Goal: Task Accomplishment & Management: Use online tool/utility

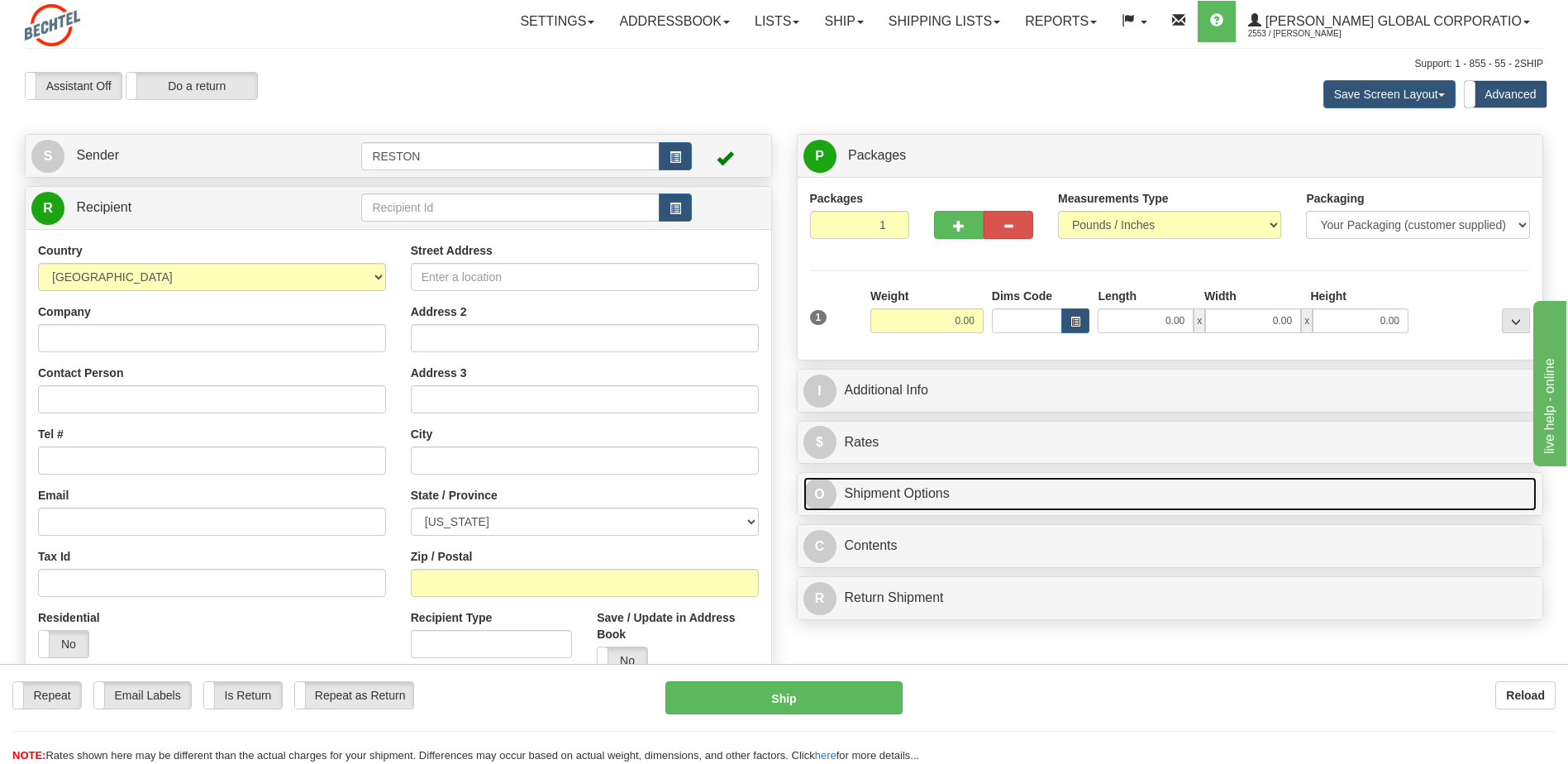
click at [1016, 501] on link "O Shipment Options" at bounding box center [1170, 494] width 734 height 34
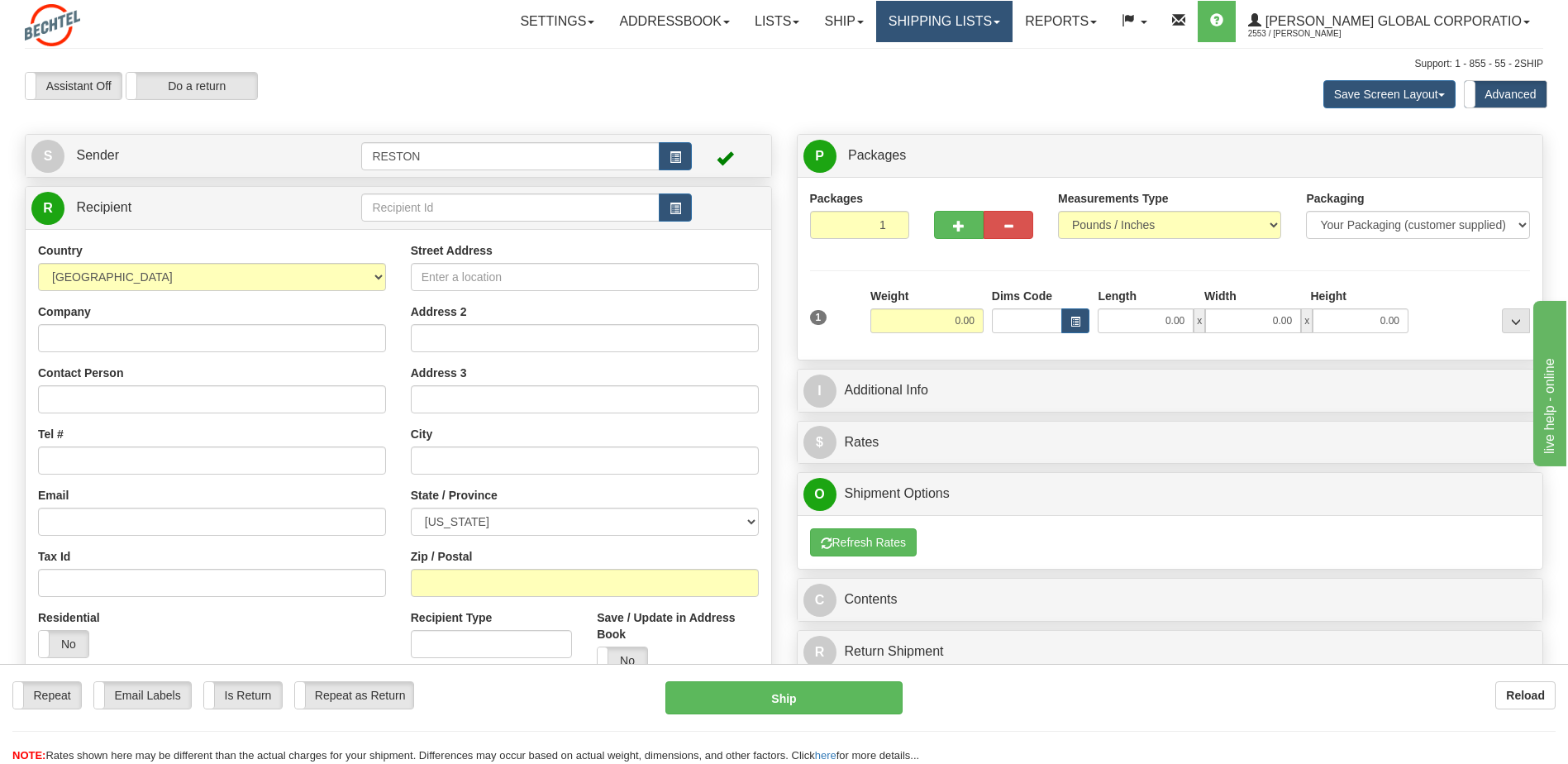
click at [1000, 21] on span at bounding box center [997, 23] width 7 height 3
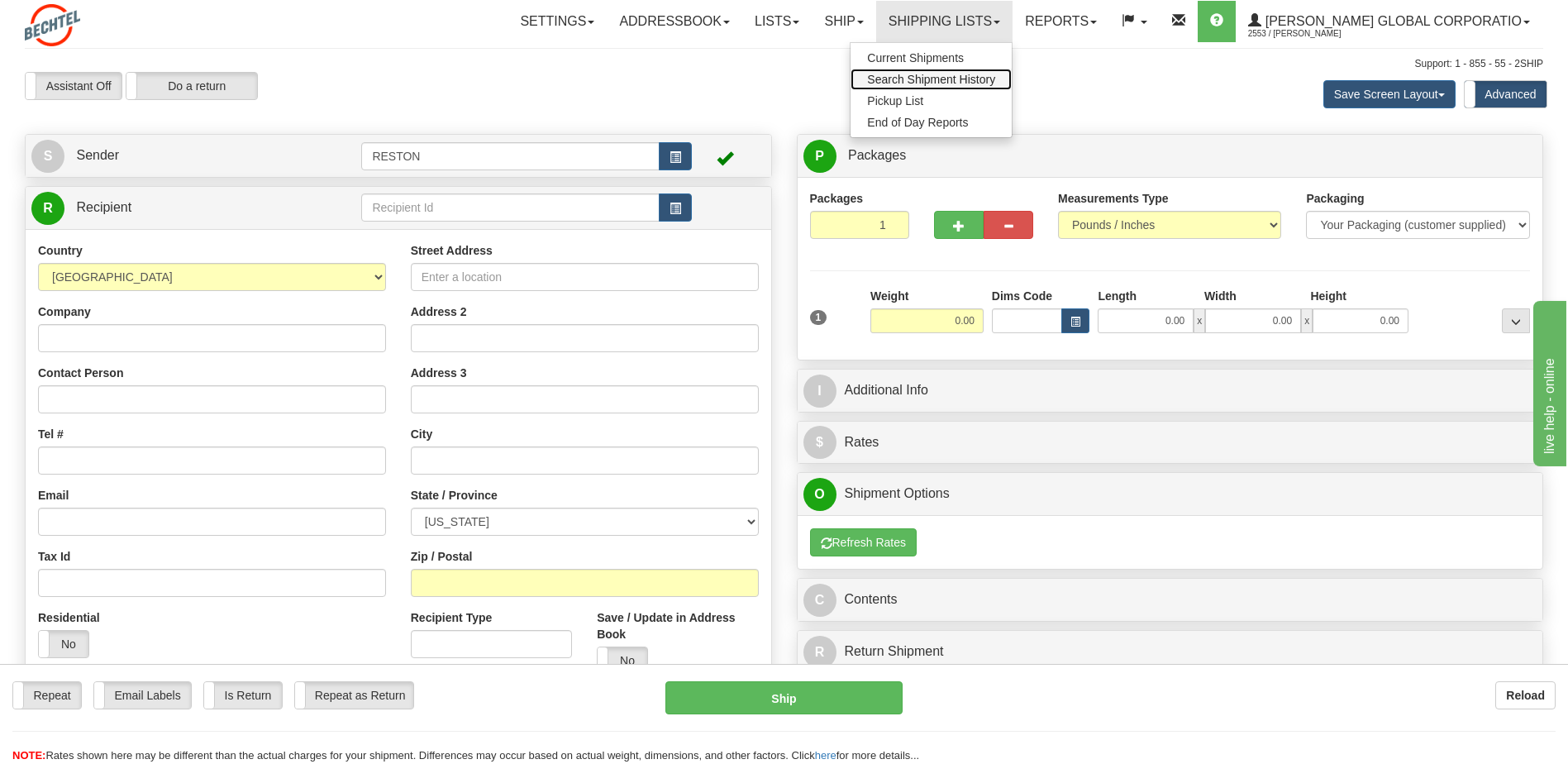
click at [995, 83] on span "Search Shipment History" at bounding box center [932, 79] width 128 height 13
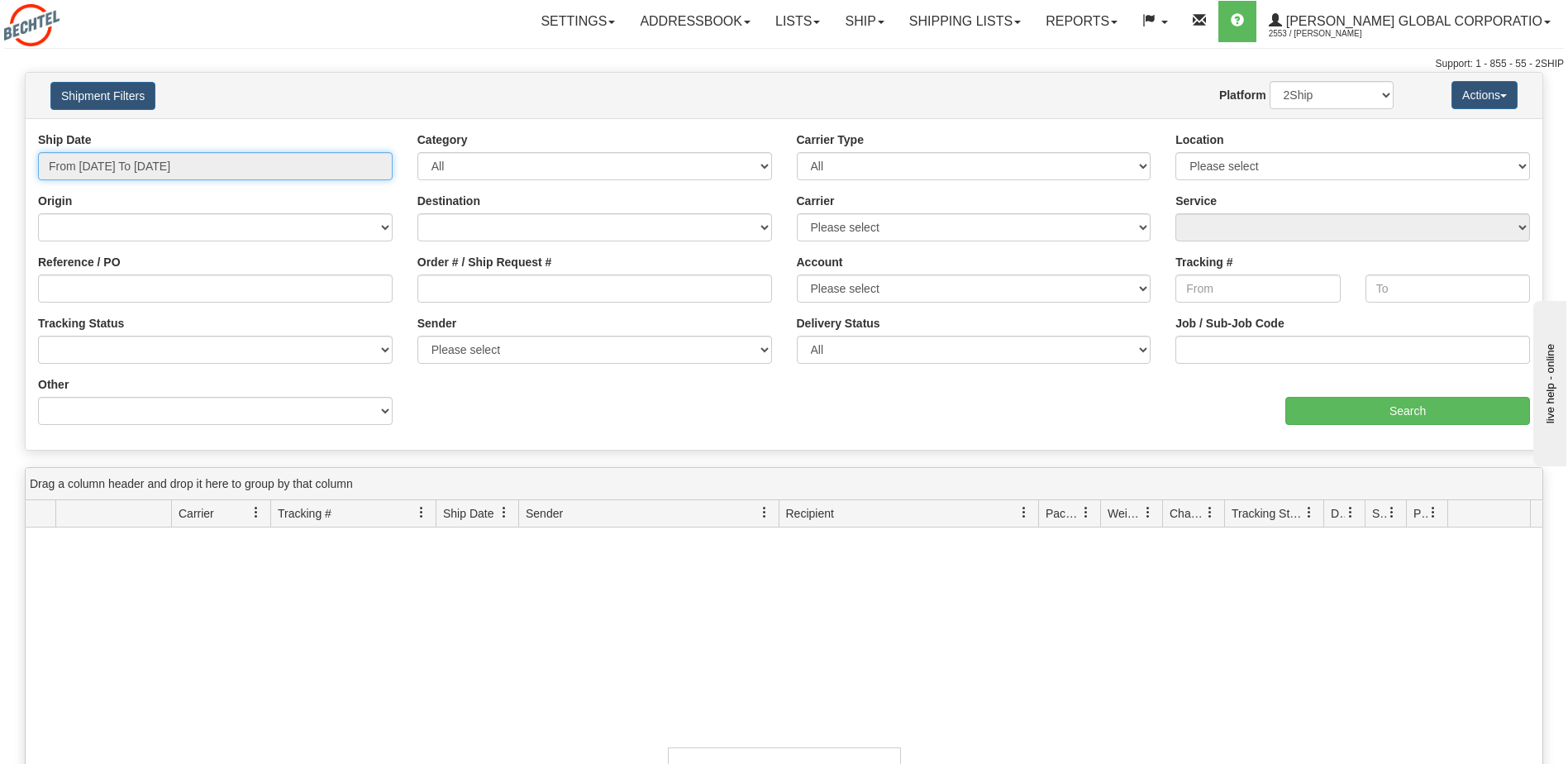
click at [224, 172] on input "From 10/13/2025 To 10/14/2025" at bounding box center [215, 166] width 354 height 28
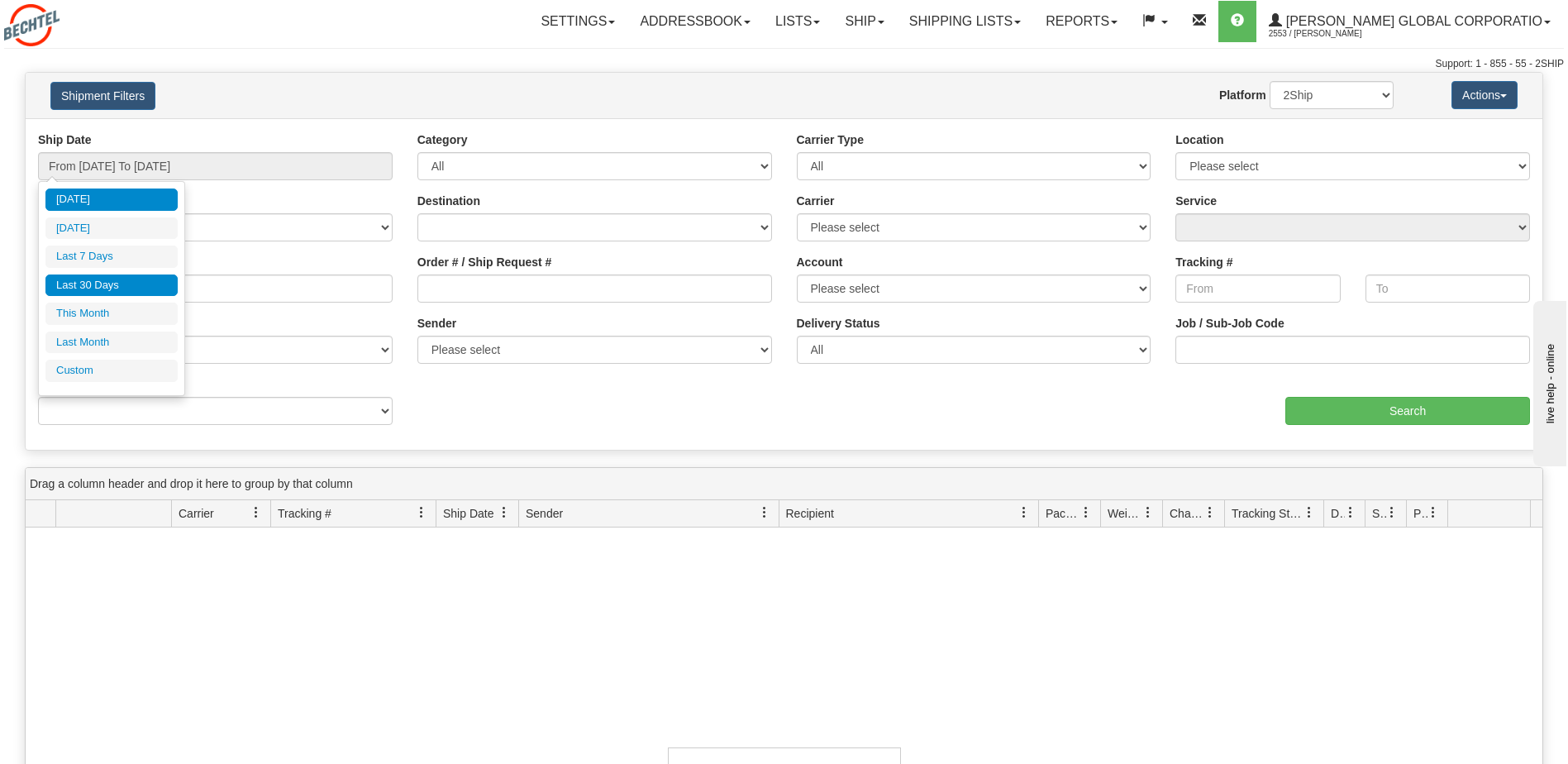
click at [113, 291] on li "Last 30 Days" at bounding box center [112, 285] width 133 height 23
type input "From 09/15/2025 To 10/14/2025"
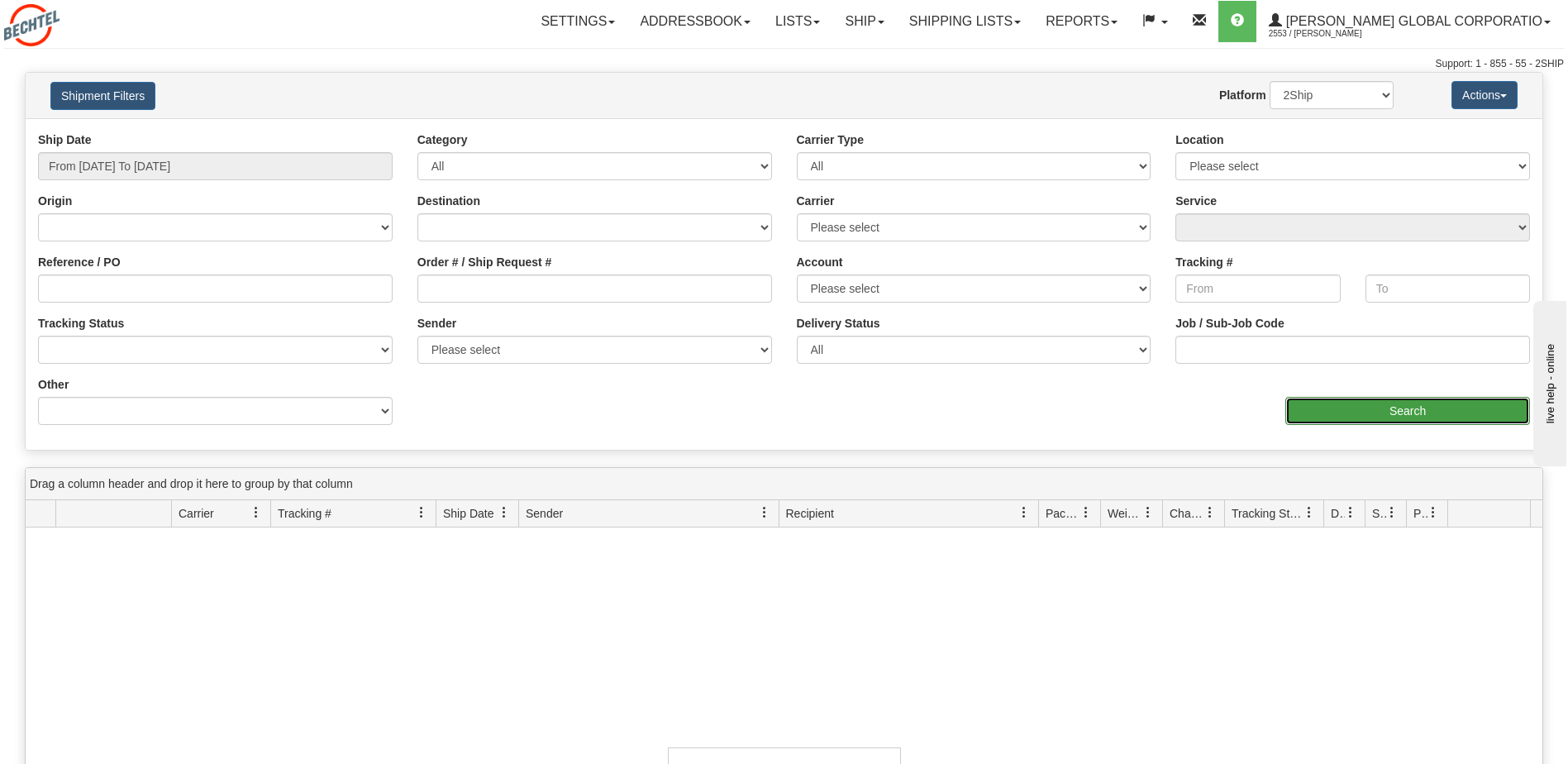
click at [1441, 410] on input "Search" at bounding box center [1407, 411] width 244 height 28
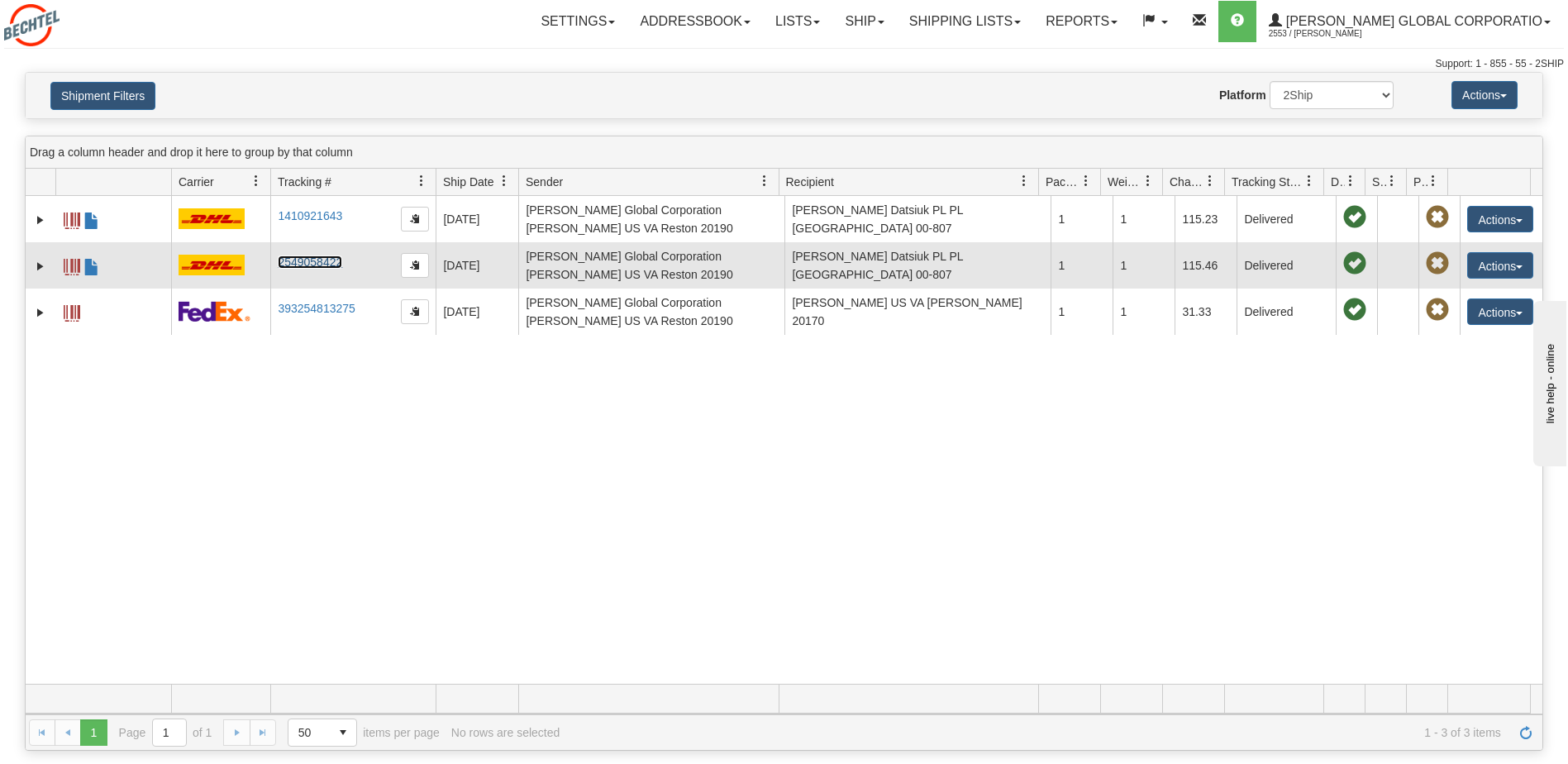
click at [307, 264] on link "2549058422" at bounding box center [309, 262] width 64 height 13
click at [1488, 264] on button "Actions" at bounding box center [1500, 265] width 66 height 27
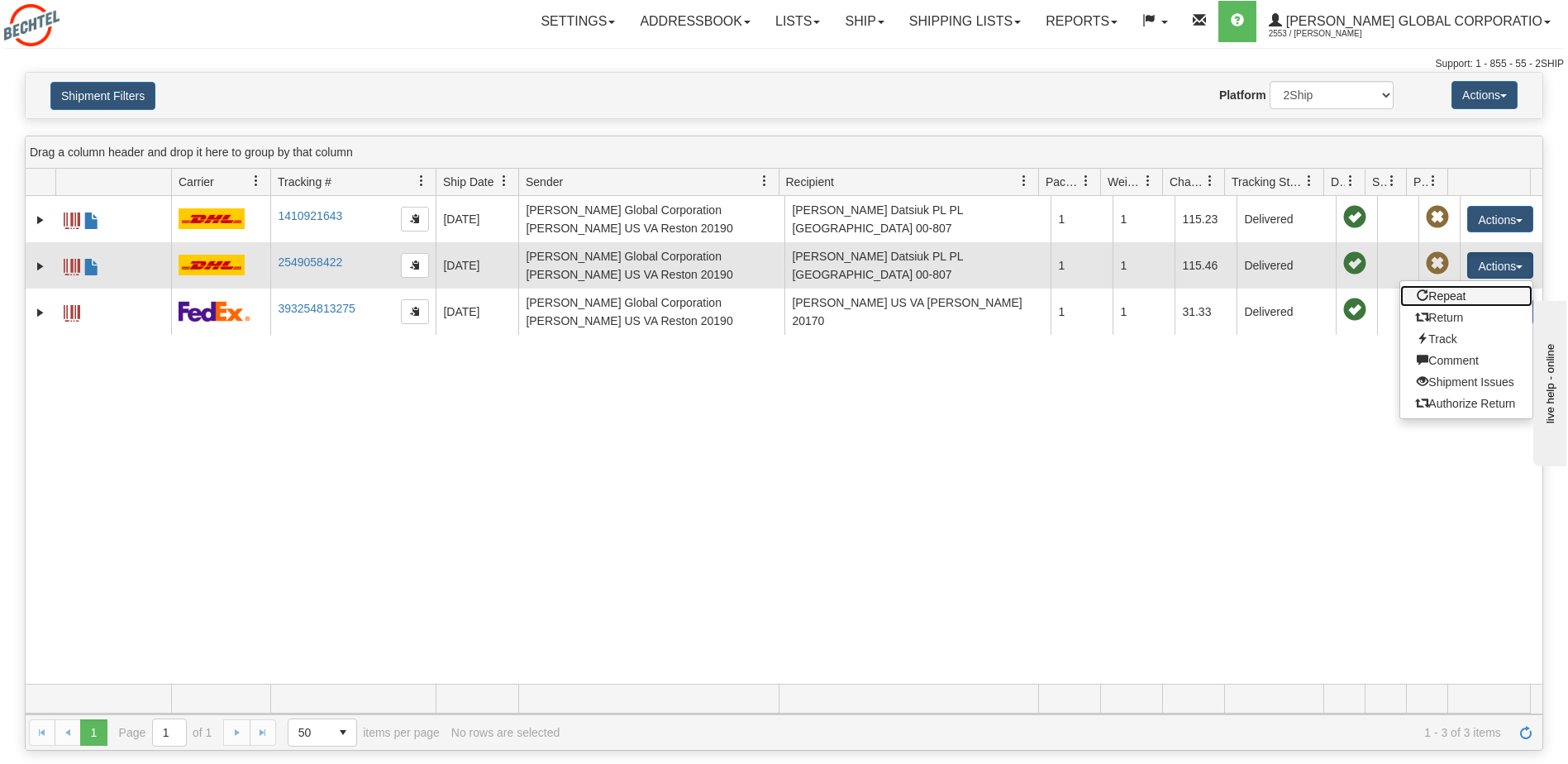
click at [1454, 303] on link "Repeat" at bounding box center [1466, 296] width 133 height 22
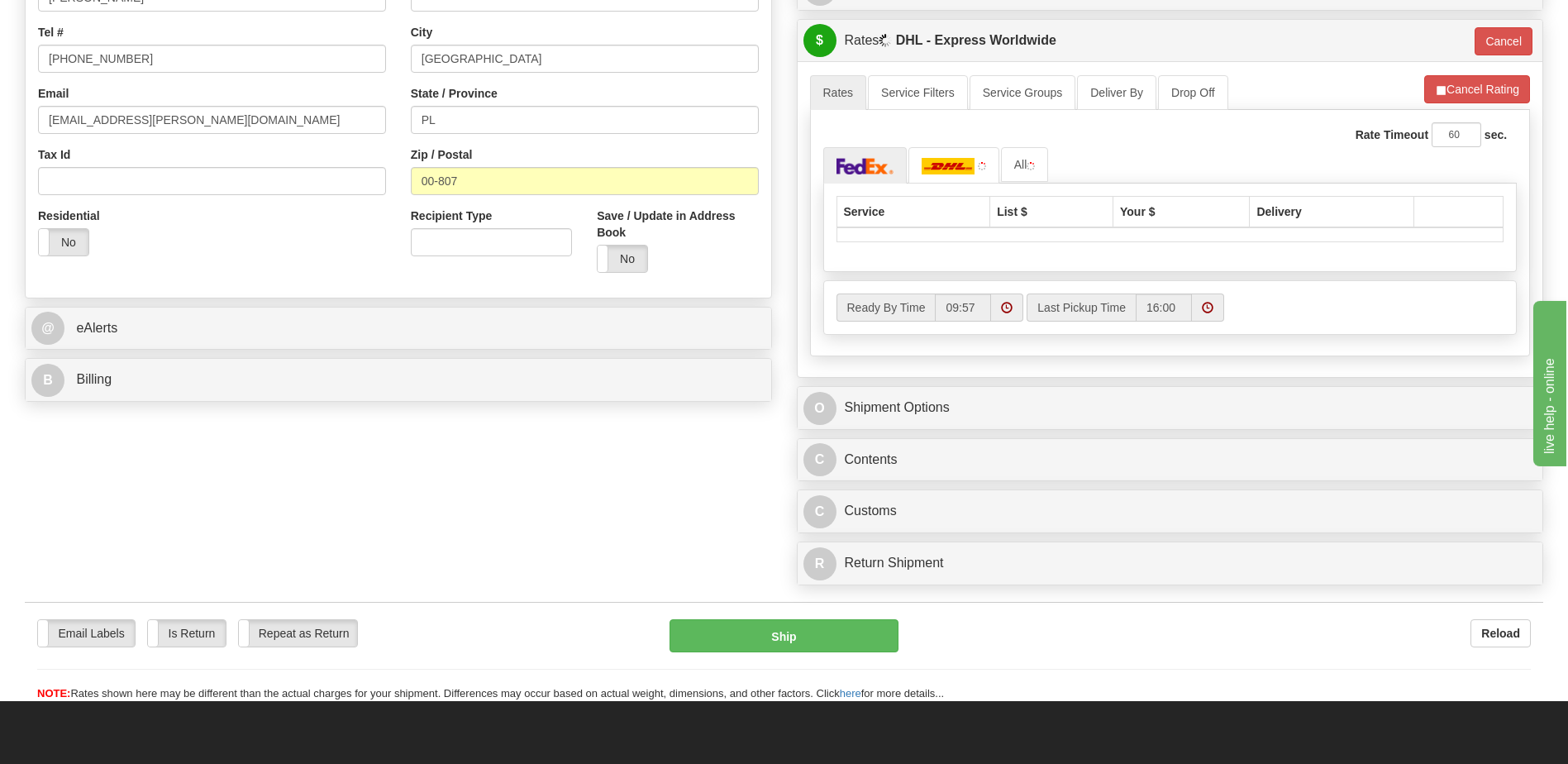
scroll to position [414, 0]
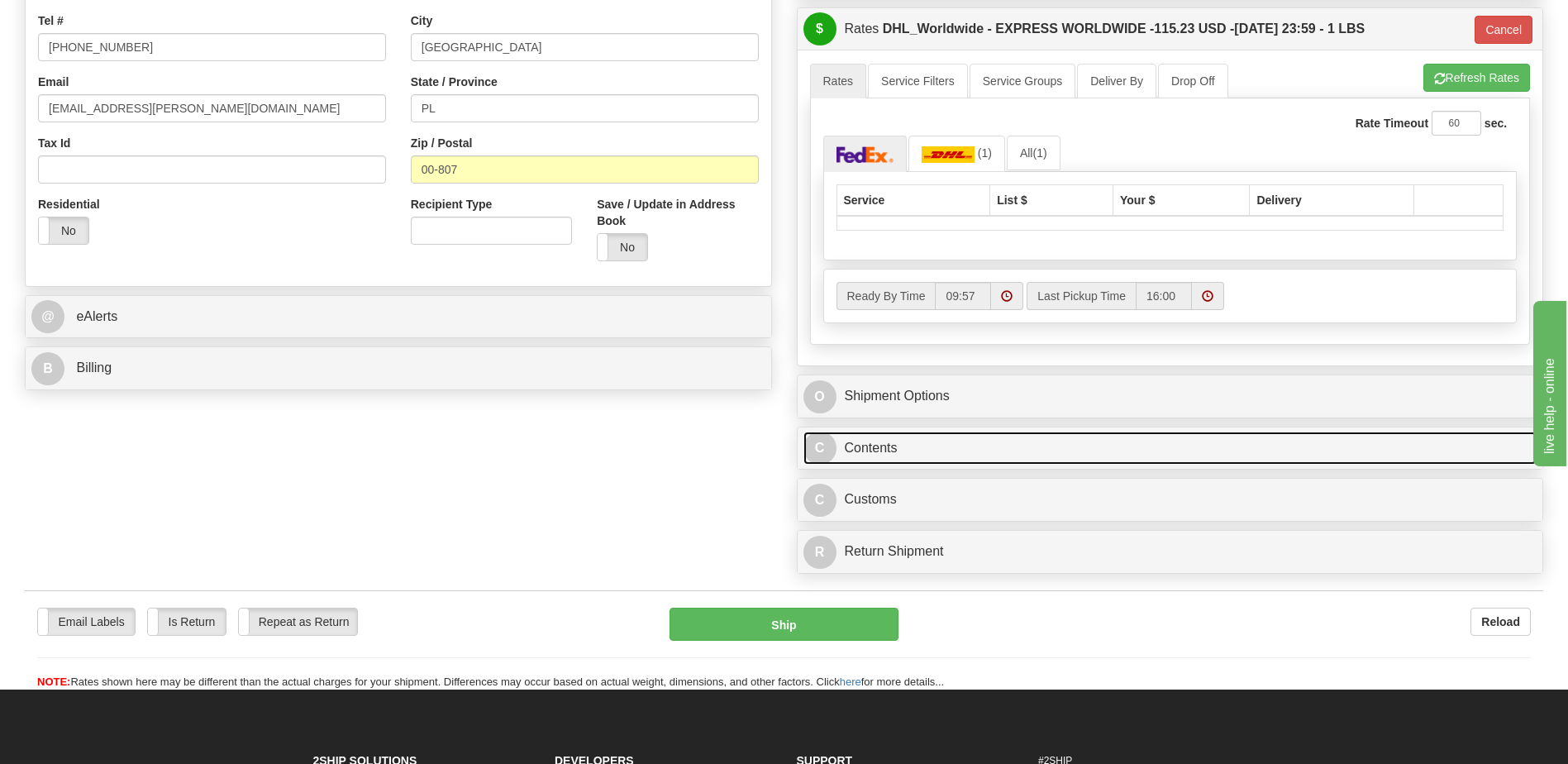
click at [958, 449] on link "C Contents" at bounding box center [1170, 448] width 734 height 34
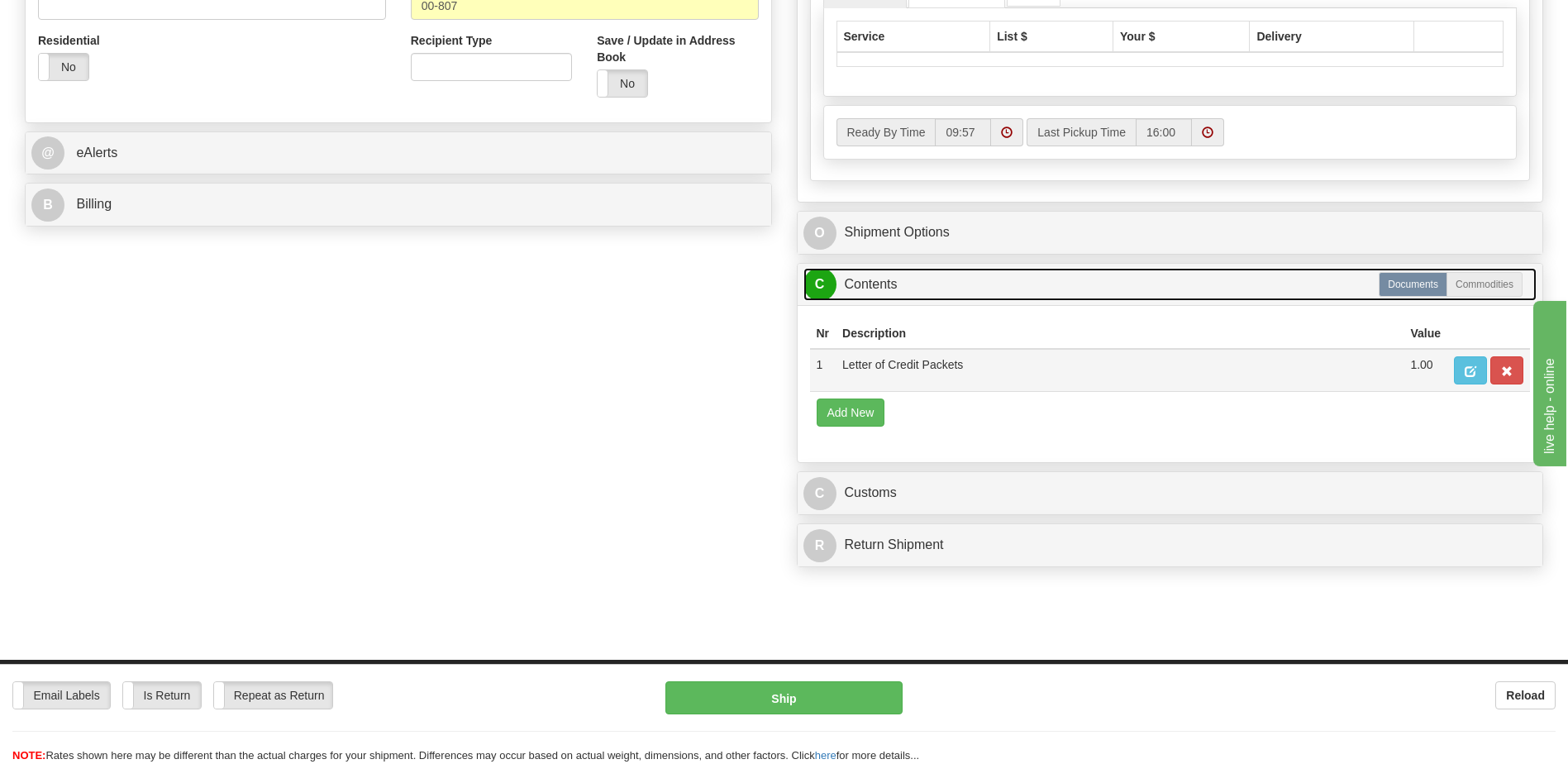
scroll to position [579, 0]
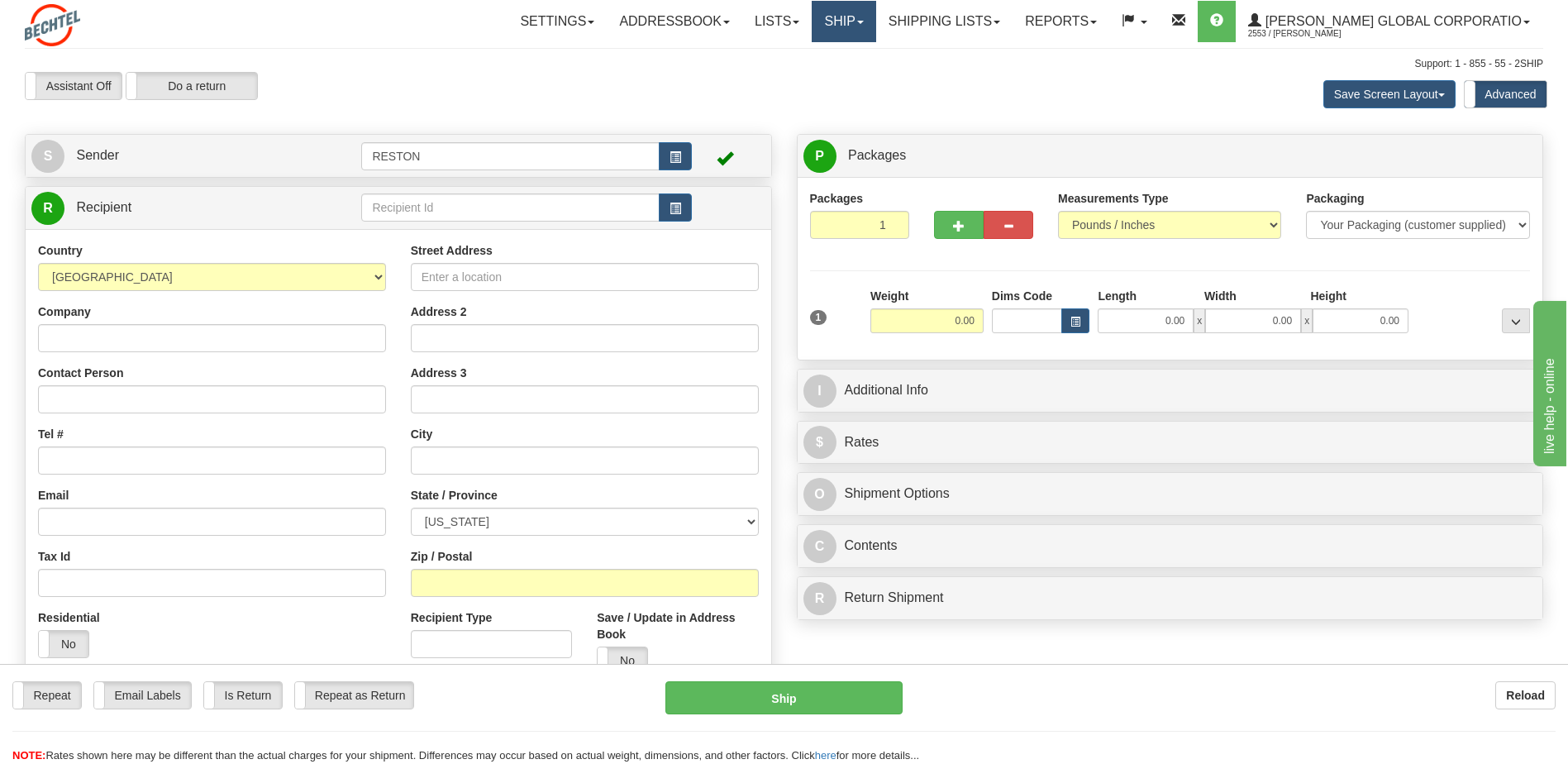
click at [876, 31] on link "Ship" at bounding box center [843, 22] width 63 height 42
click at [965, 30] on link "Shipping lists" at bounding box center [945, 22] width 137 height 42
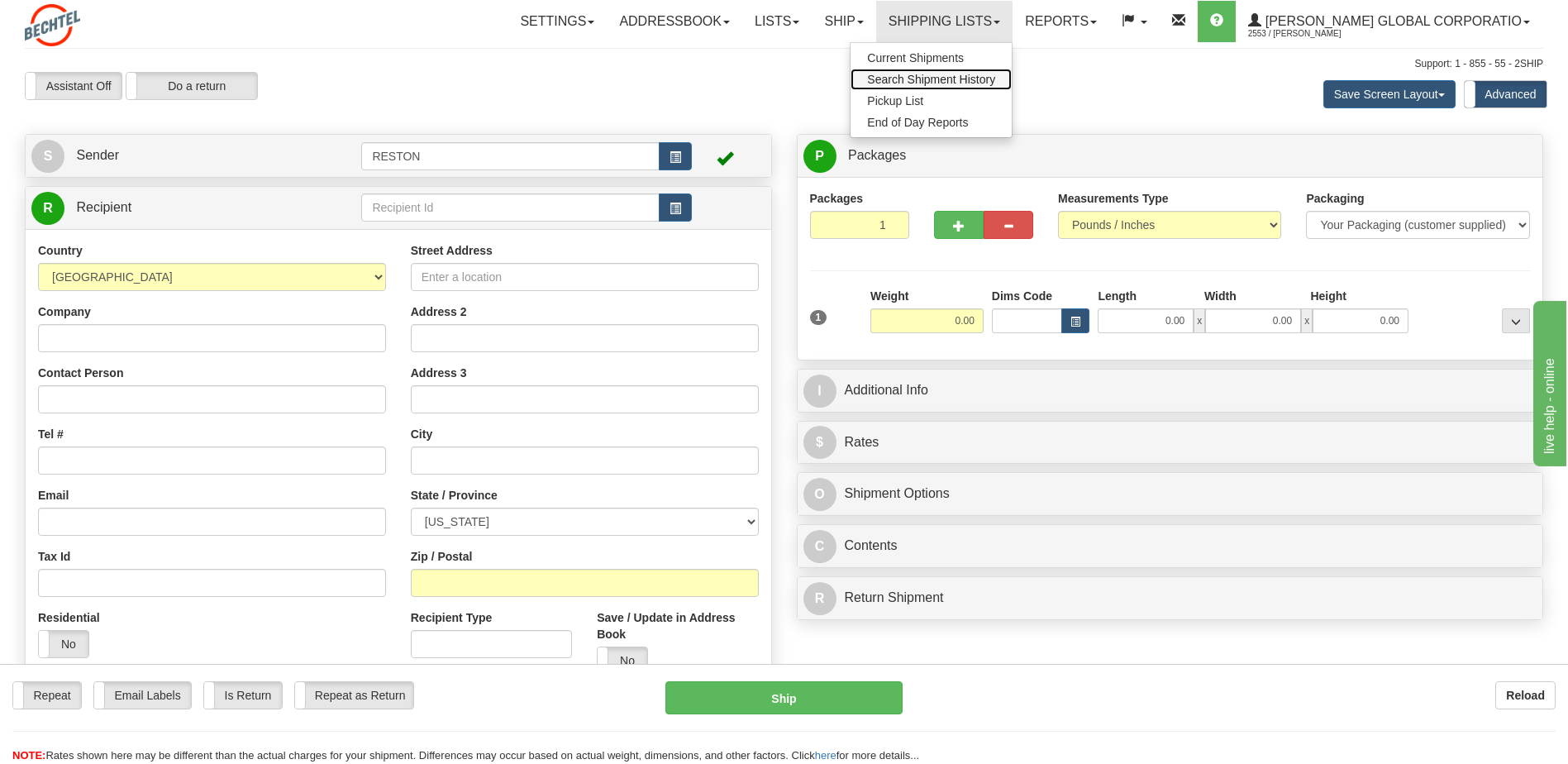
click at [959, 78] on span "Search Shipment History" at bounding box center [932, 79] width 128 height 13
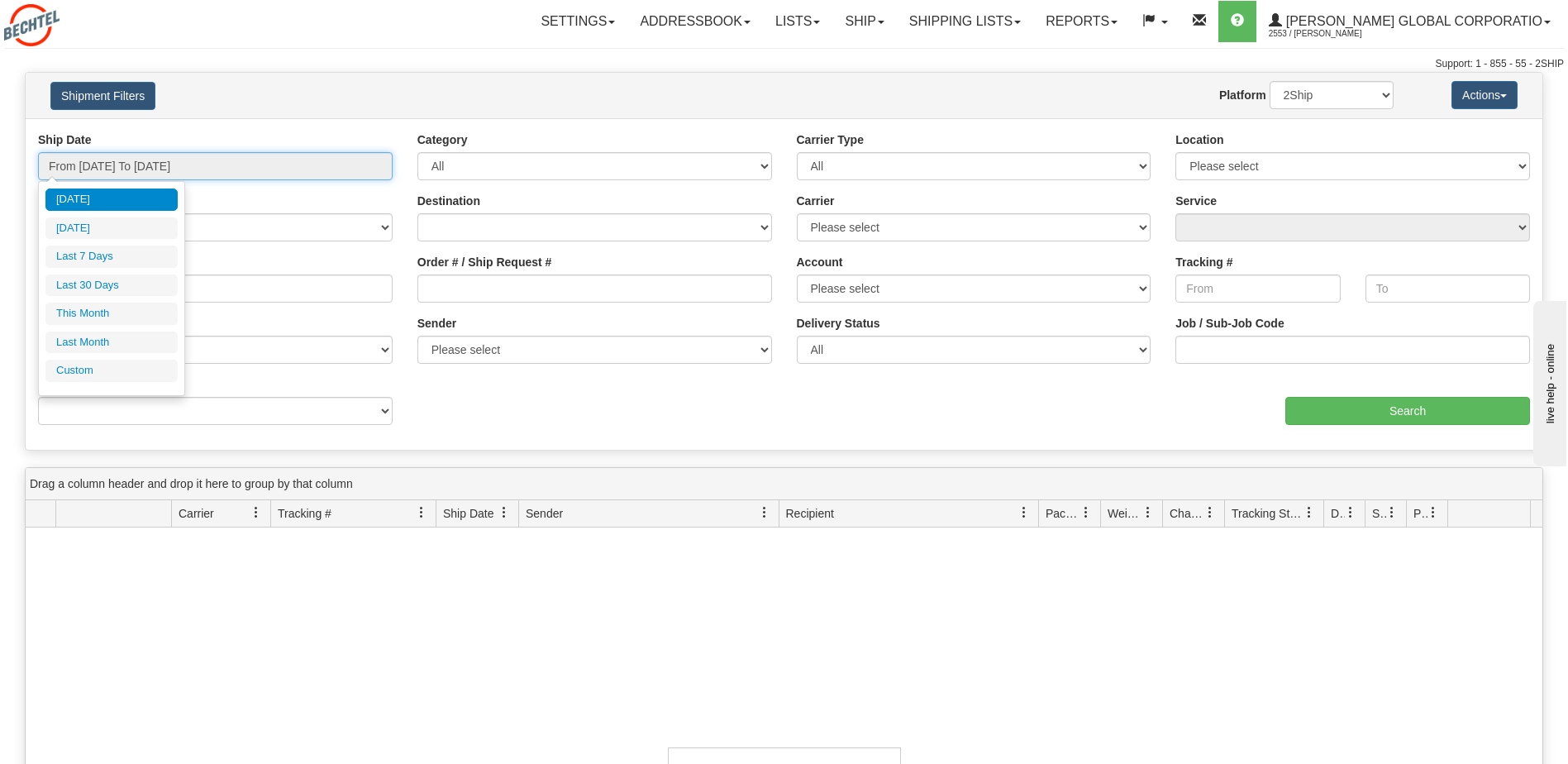
click at [308, 174] on input "From [DATE] To [DATE]" at bounding box center [215, 166] width 354 height 28
drag, startPoint x: 92, startPoint y: 287, endPoint x: 401, endPoint y: 310, distance: 309.9
click at [93, 287] on li "Last 30 Days" at bounding box center [112, 285] width 133 height 23
type input "From 09/15/2025 To 10/14/2025"
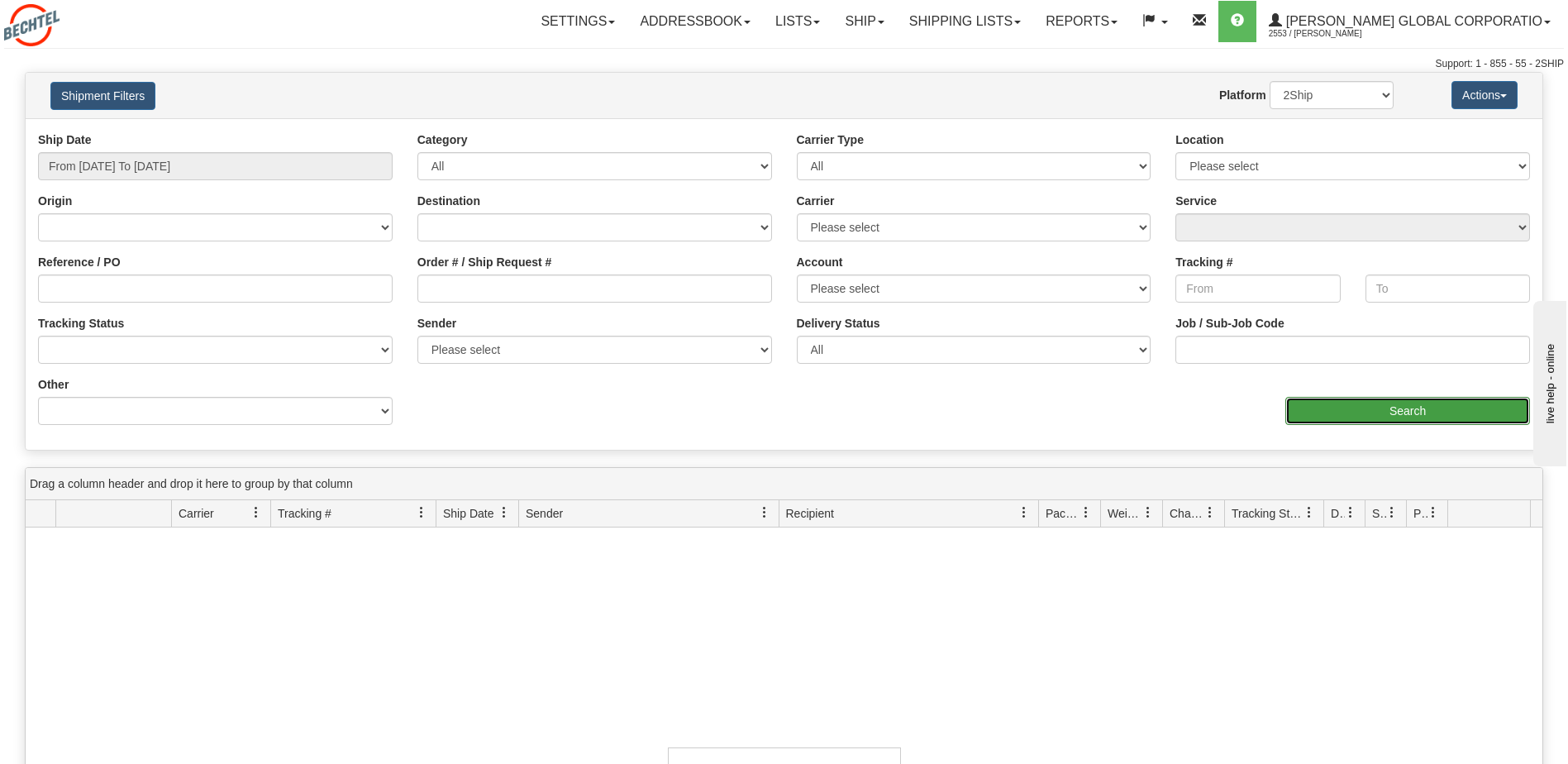
click at [1331, 406] on input "Search" at bounding box center [1407, 411] width 244 height 28
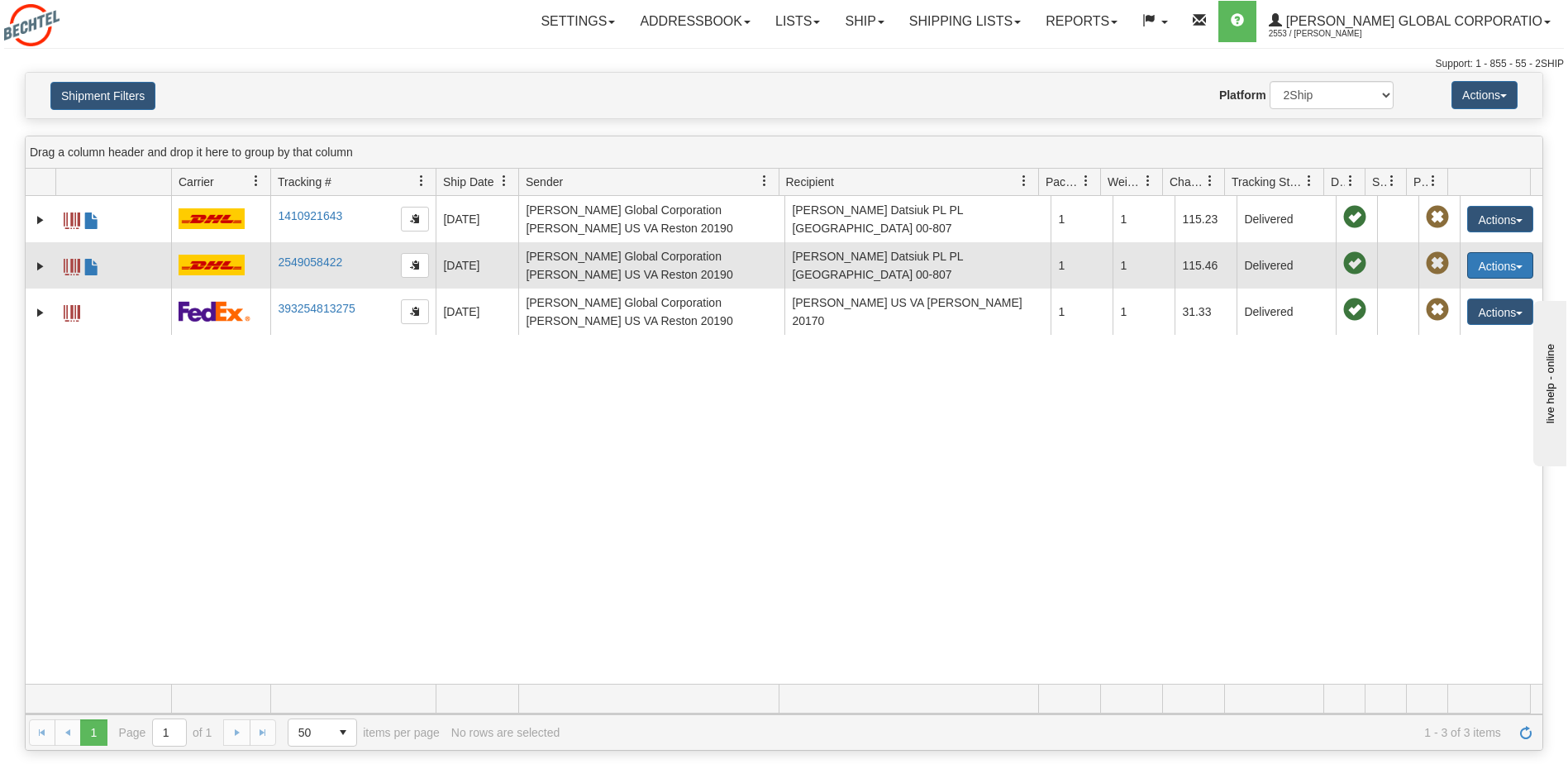
click at [1485, 270] on button "Actions" at bounding box center [1500, 265] width 66 height 27
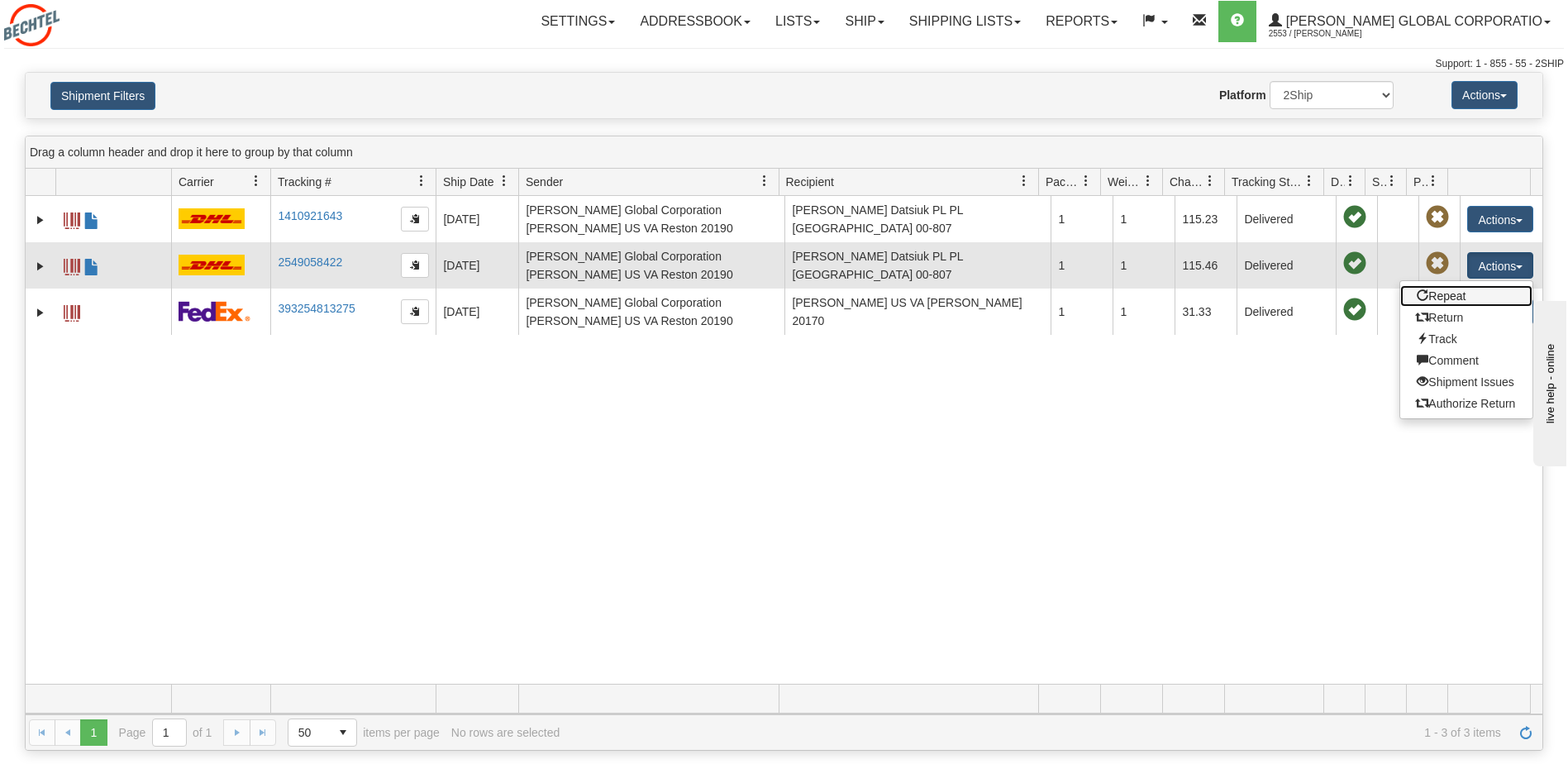
click at [1439, 297] on link "Repeat" at bounding box center [1466, 296] width 133 height 22
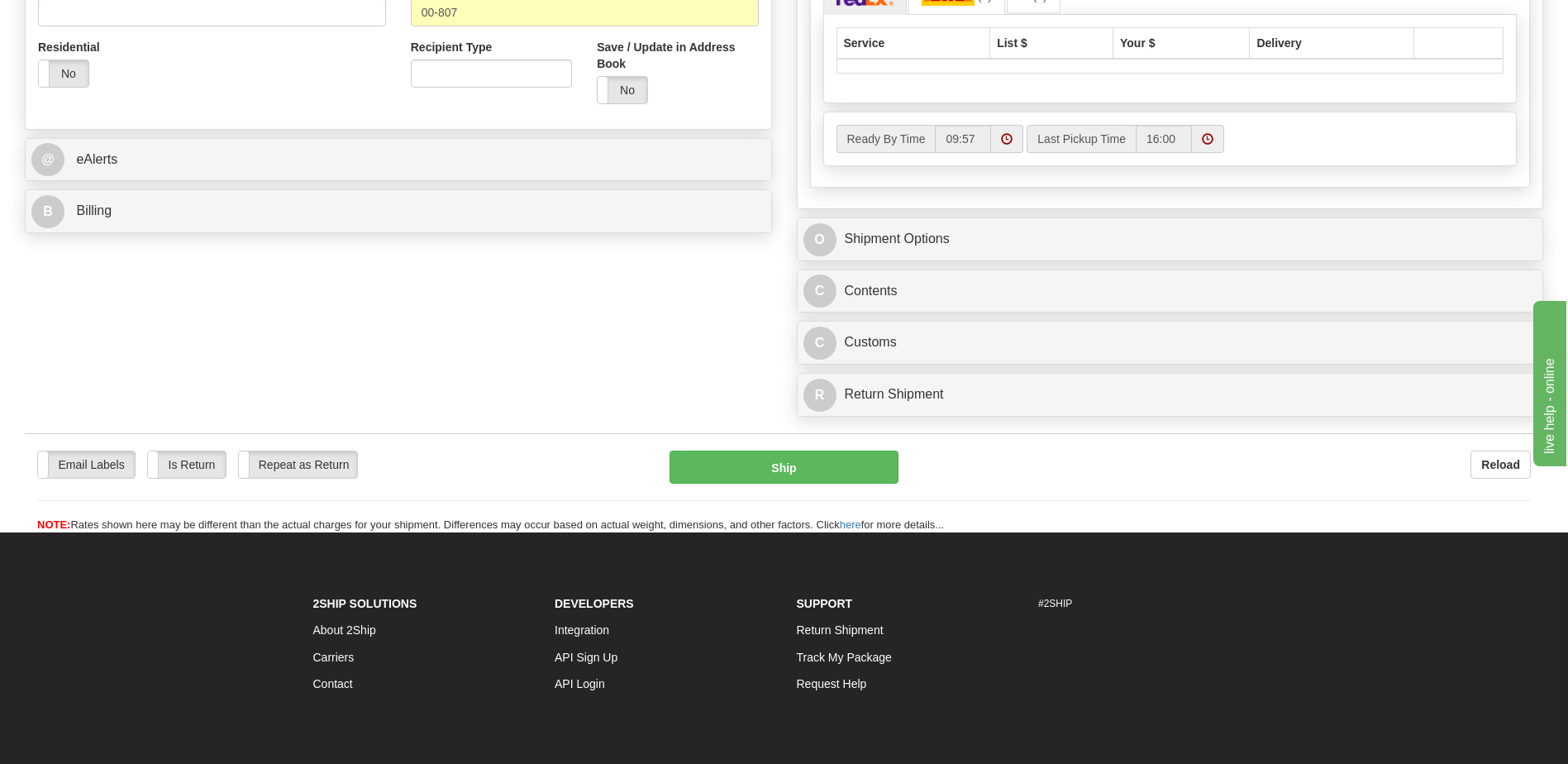
scroll to position [516, 0]
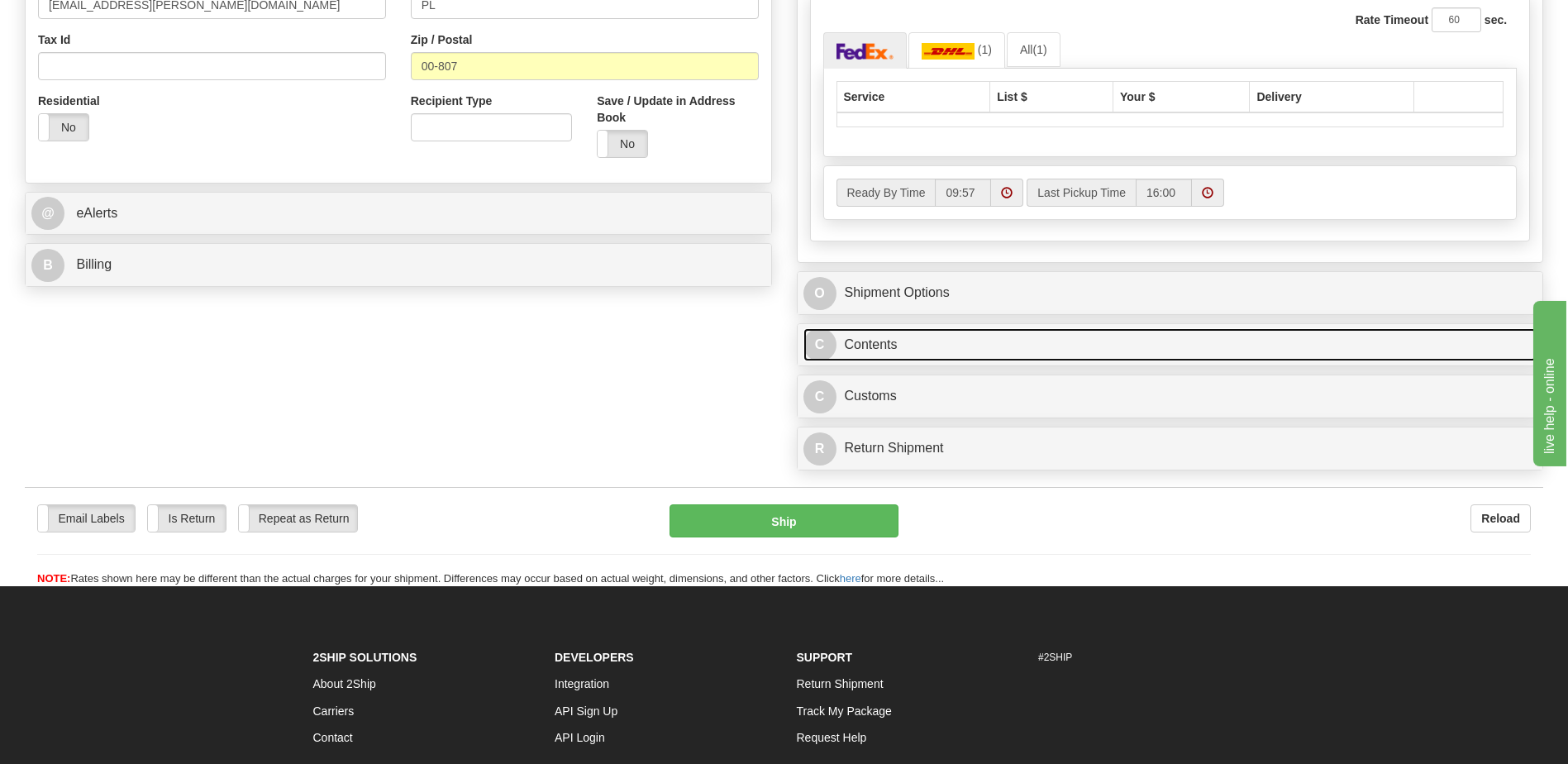
click at [853, 349] on link "C Contents" at bounding box center [1170, 344] width 734 height 34
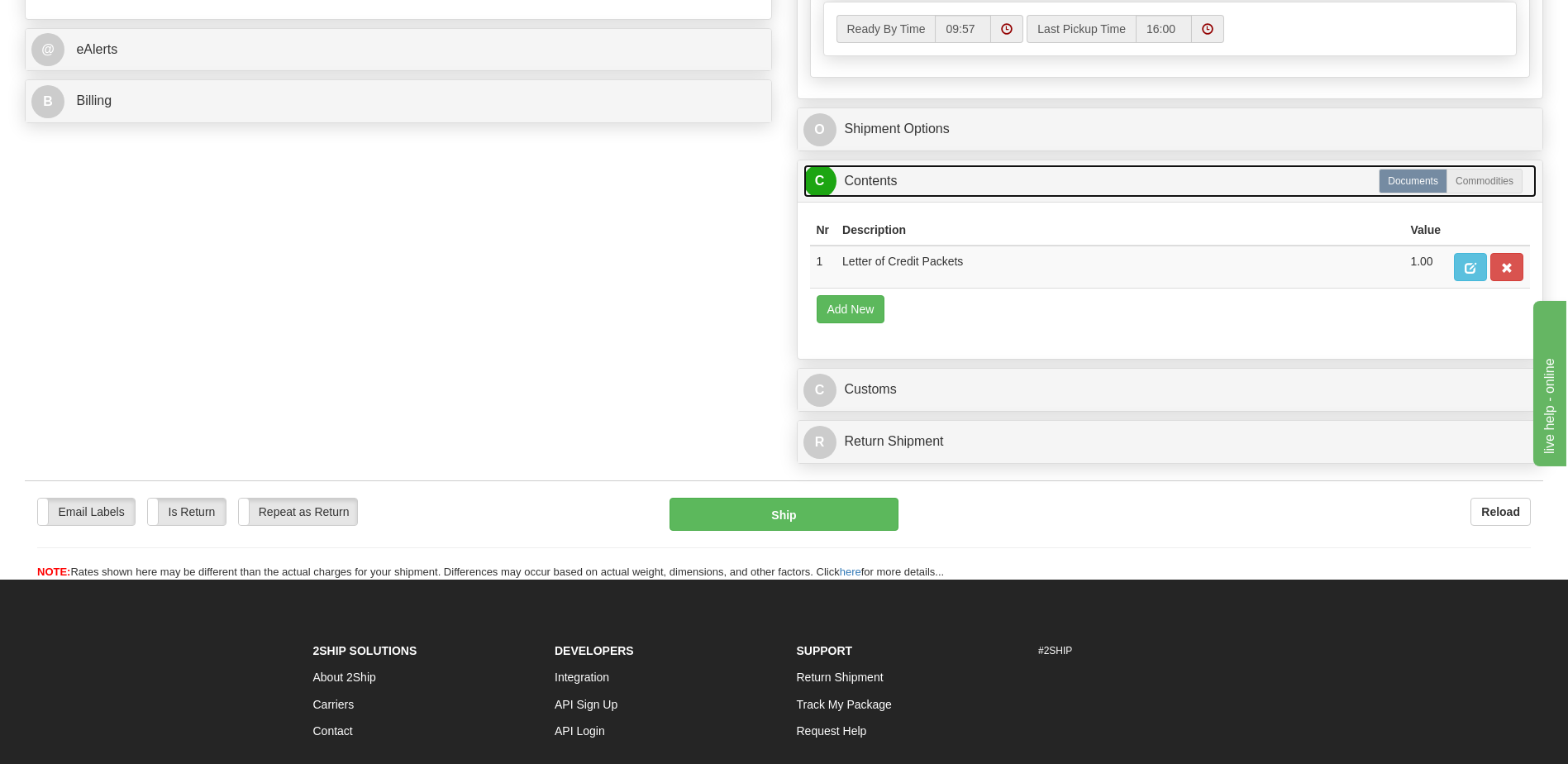
scroll to position [682, 0]
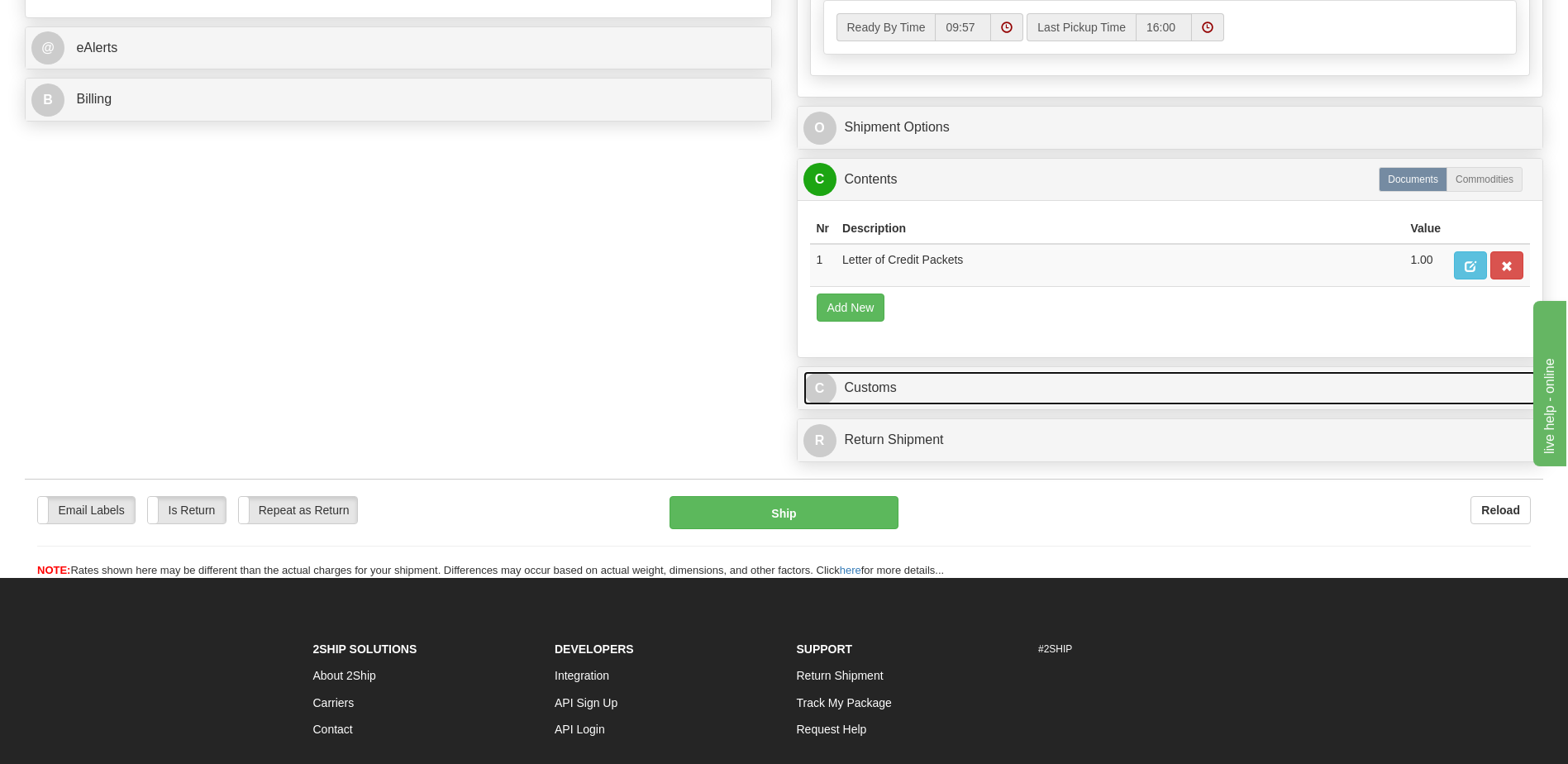
click at [875, 385] on link "C Customs" at bounding box center [1170, 388] width 734 height 34
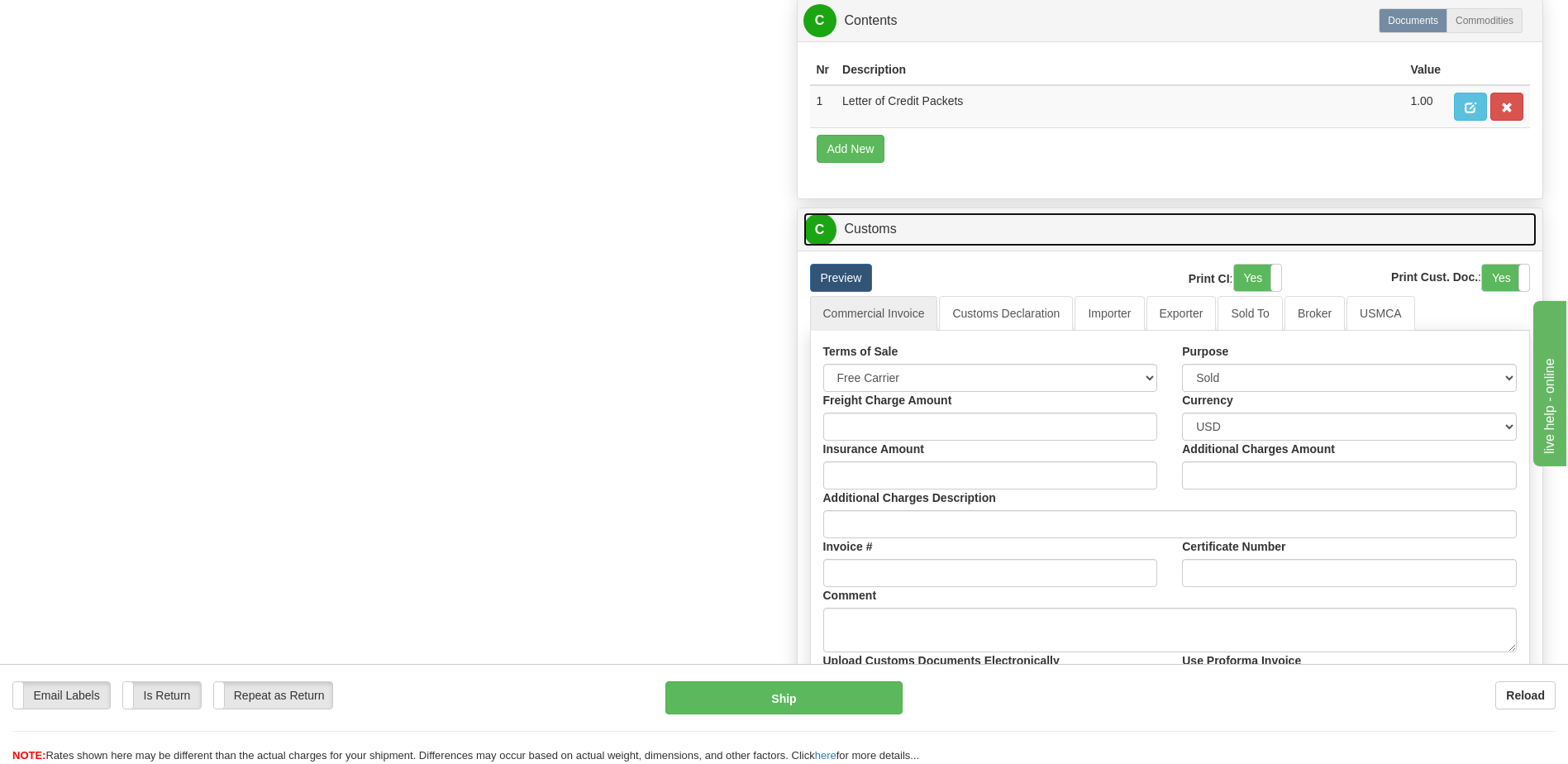
scroll to position [847, 0]
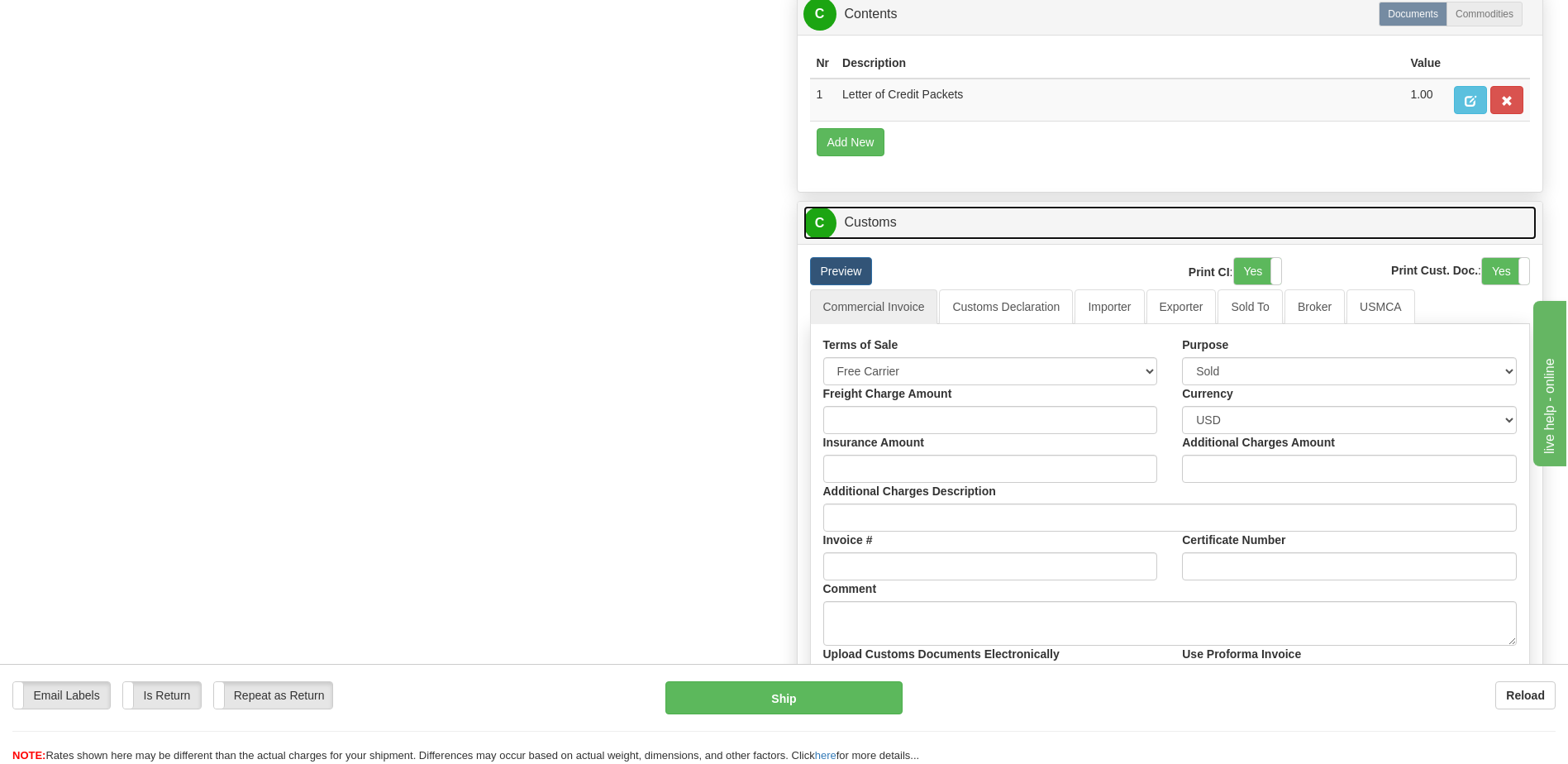
click at [857, 222] on link "C Customs" at bounding box center [1170, 223] width 734 height 34
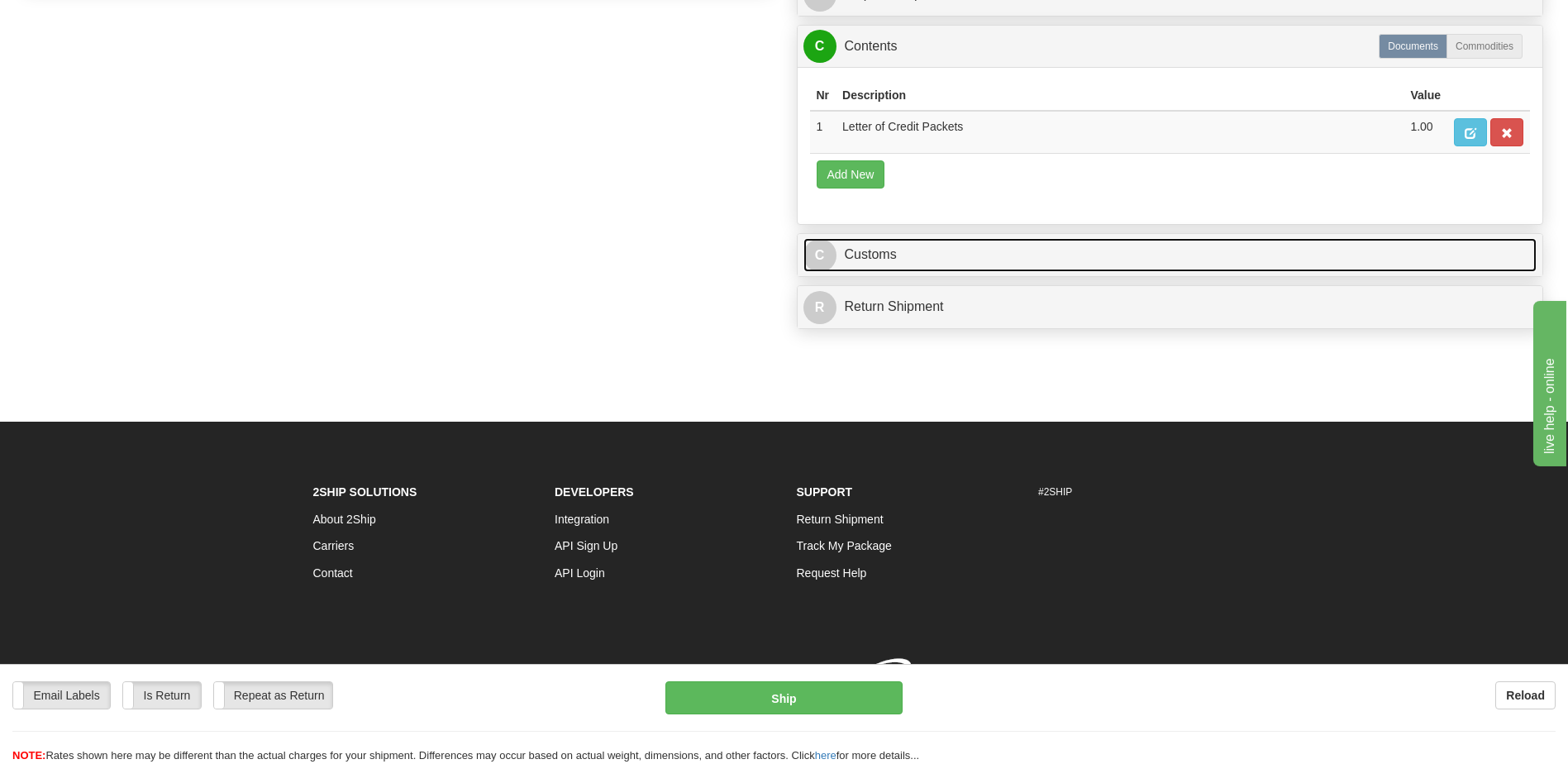
scroll to position [829, 0]
